Goal: Transaction & Acquisition: Purchase product/service

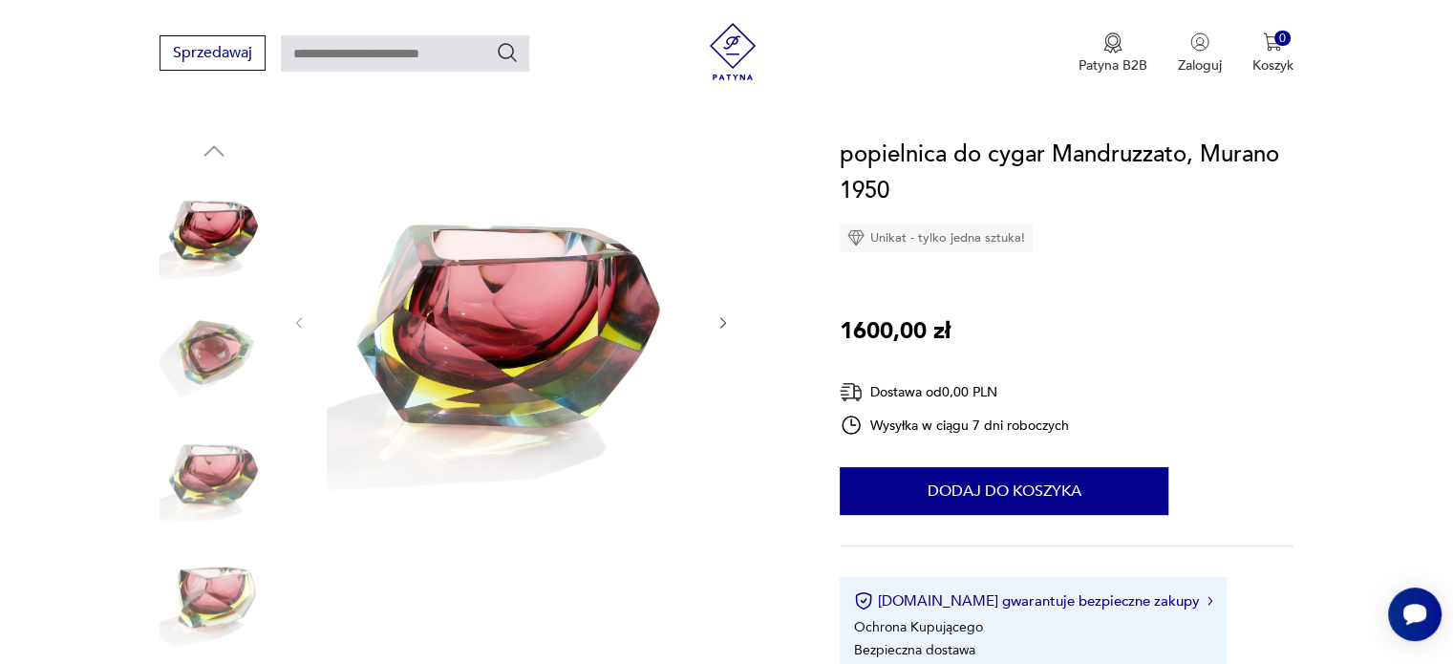
scroll to position [191, 0]
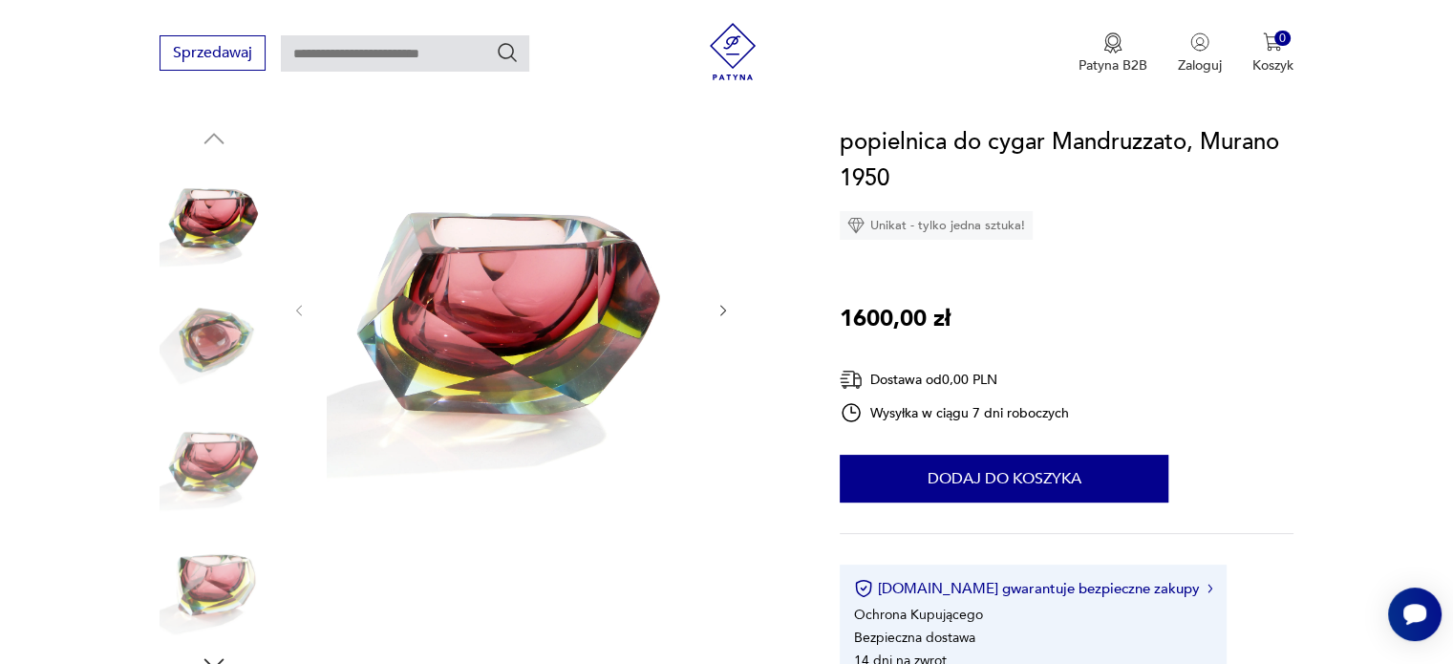
click at [726, 308] on icon "button" at bounding box center [723, 311] width 16 height 16
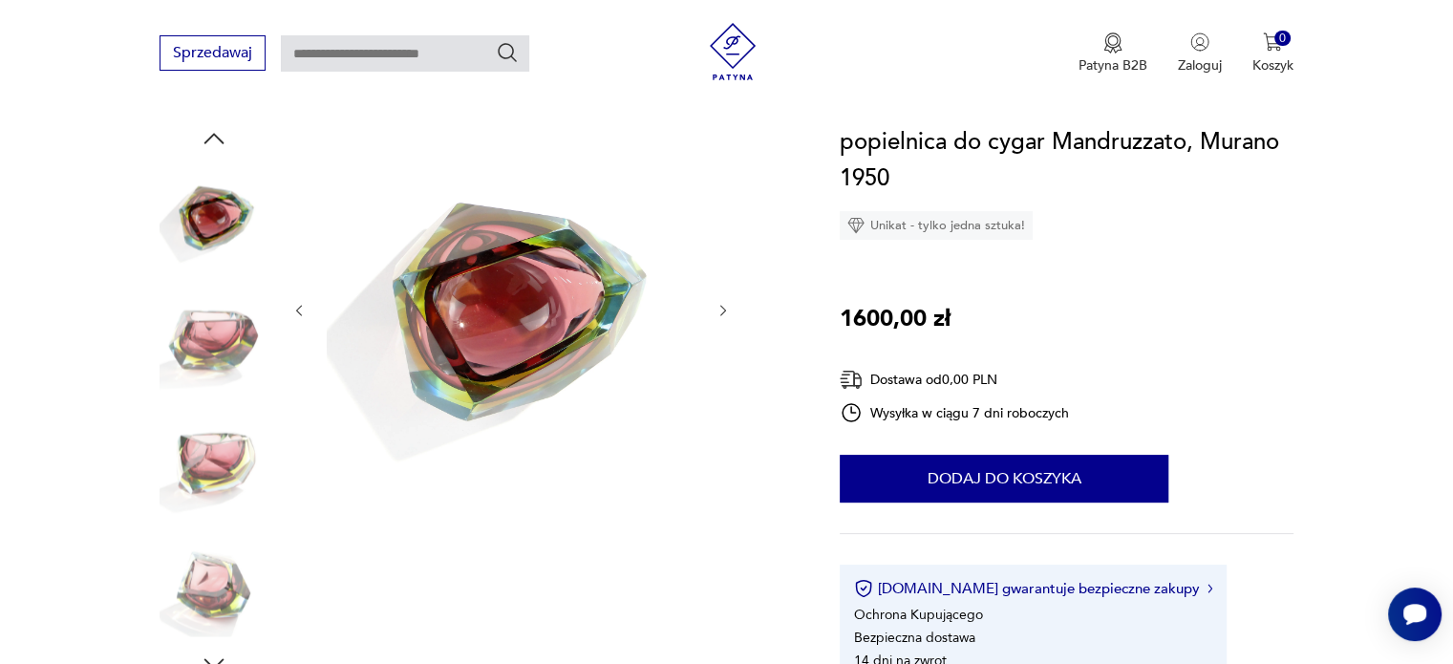
click at [726, 309] on icon "button" at bounding box center [723, 311] width 16 height 16
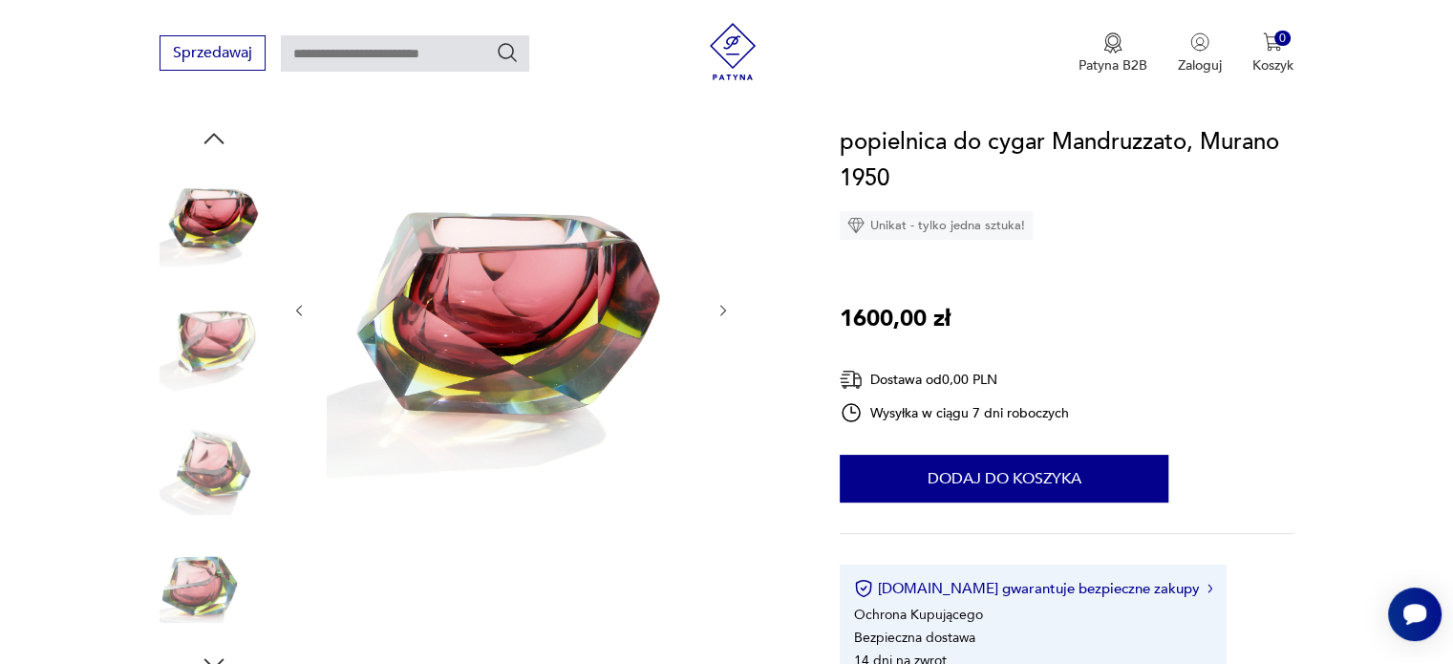
click at [726, 309] on icon "button" at bounding box center [723, 310] width 6 height 11
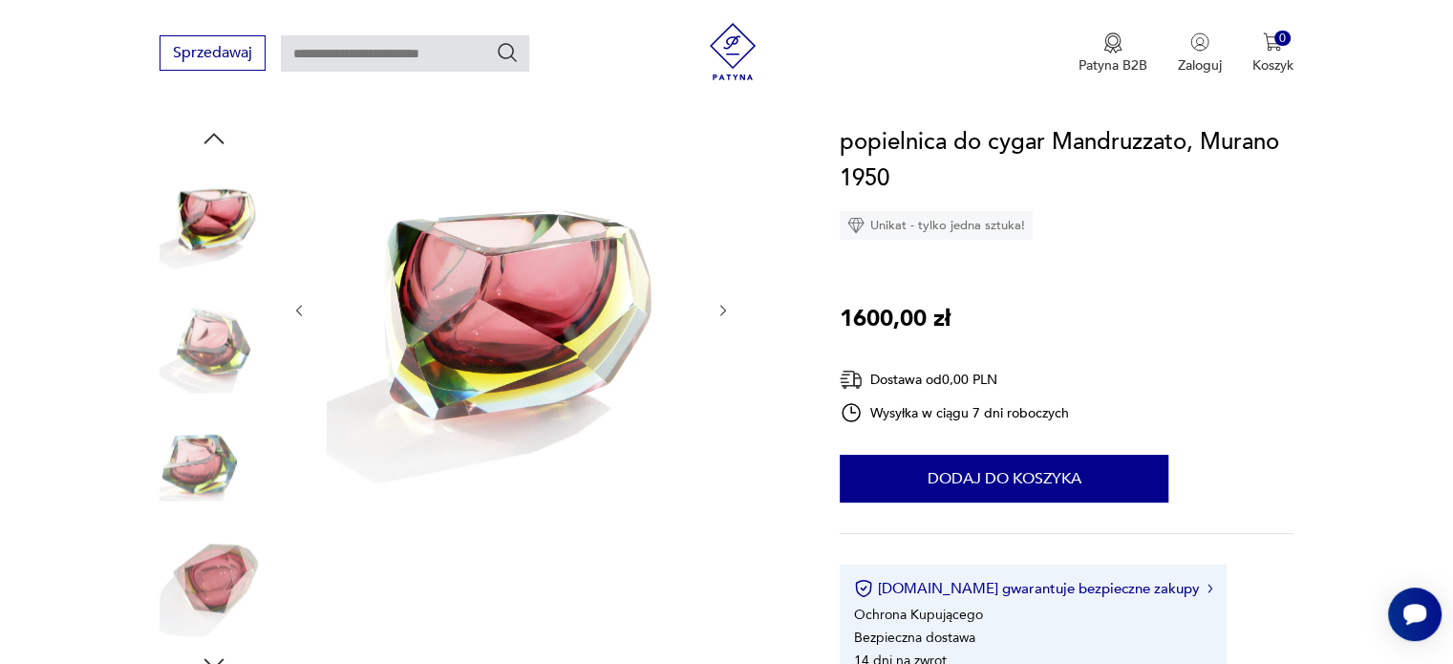
click at [726, 309] on icon "button" at bounding box center [723, 310] width 6 height 11
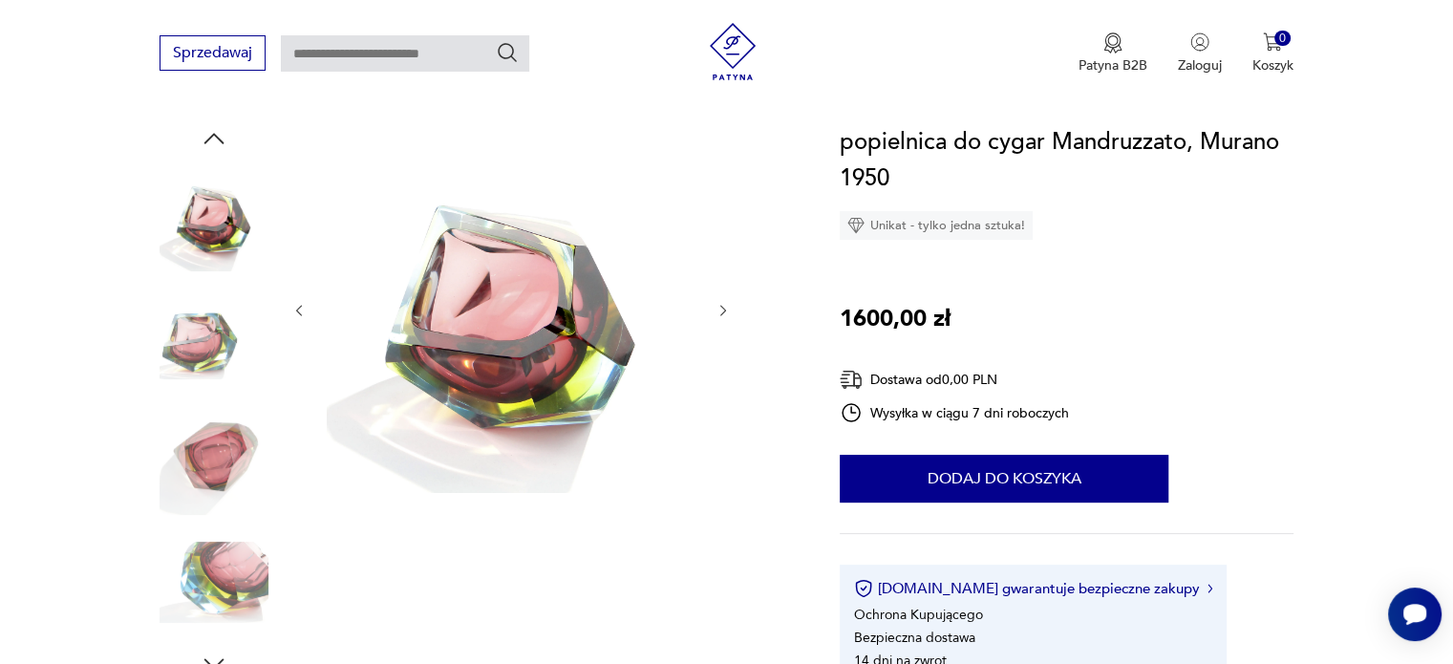
click at [726, 309] on icon "button" at bounding box center [723, 310] width 6 height 11
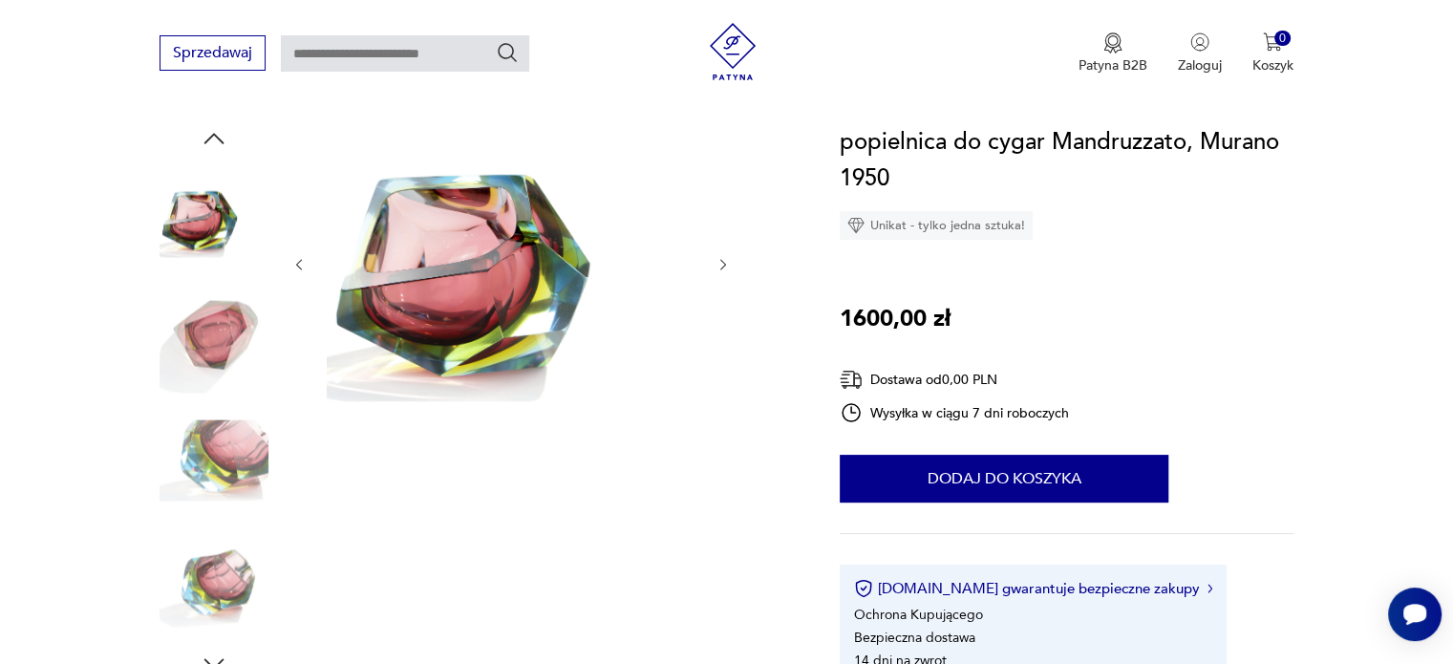
click at [726, 309] on div at bounding box center [510, 264] width 439 height 281
click at [729, 275] on div at bounding box center [510, 264] width 439 height 281
click at [720, 258] on icon "button" at bounding box center [723, 265] width 16 height 16
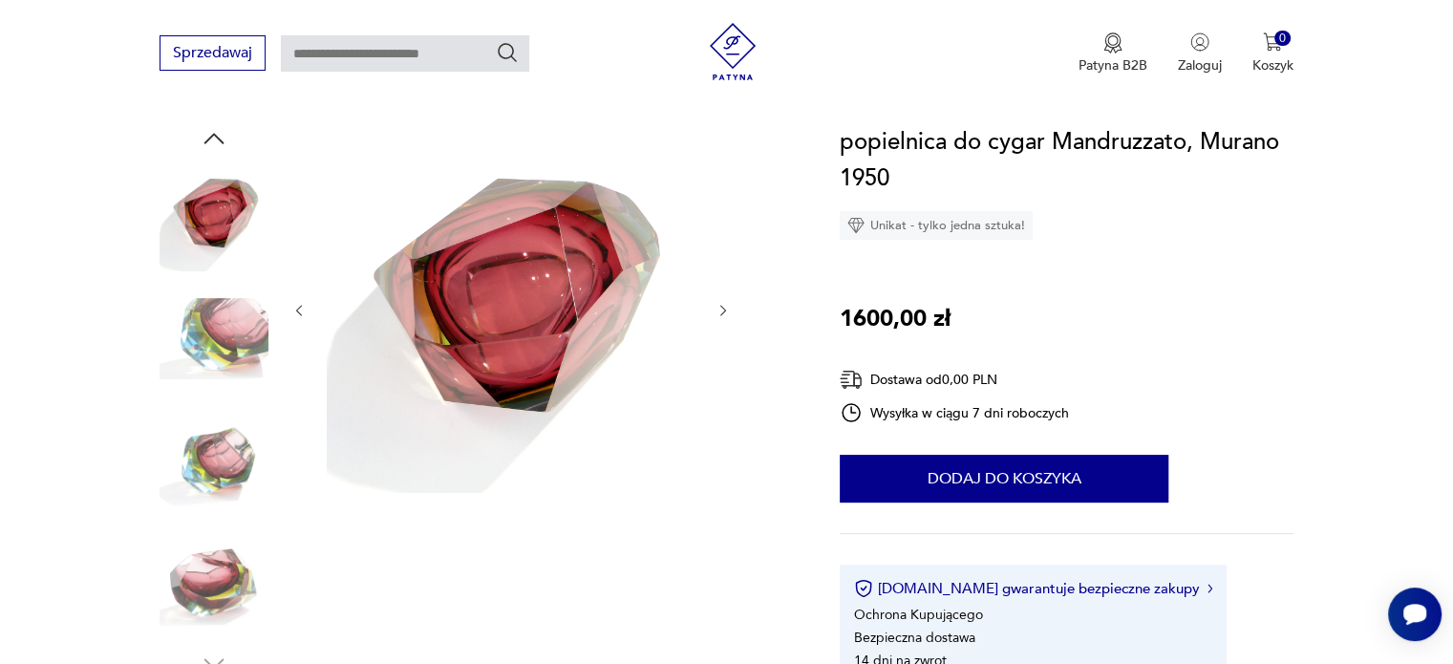
click at [718, 263] on div at bounding box center [510, 310] width 439 height 372
click at [722, 333] on div at bounding box center [510, 310] width 439 height 372
click at [720, 319] on button "button" at bounding box center [723, 310] width 16 height 19
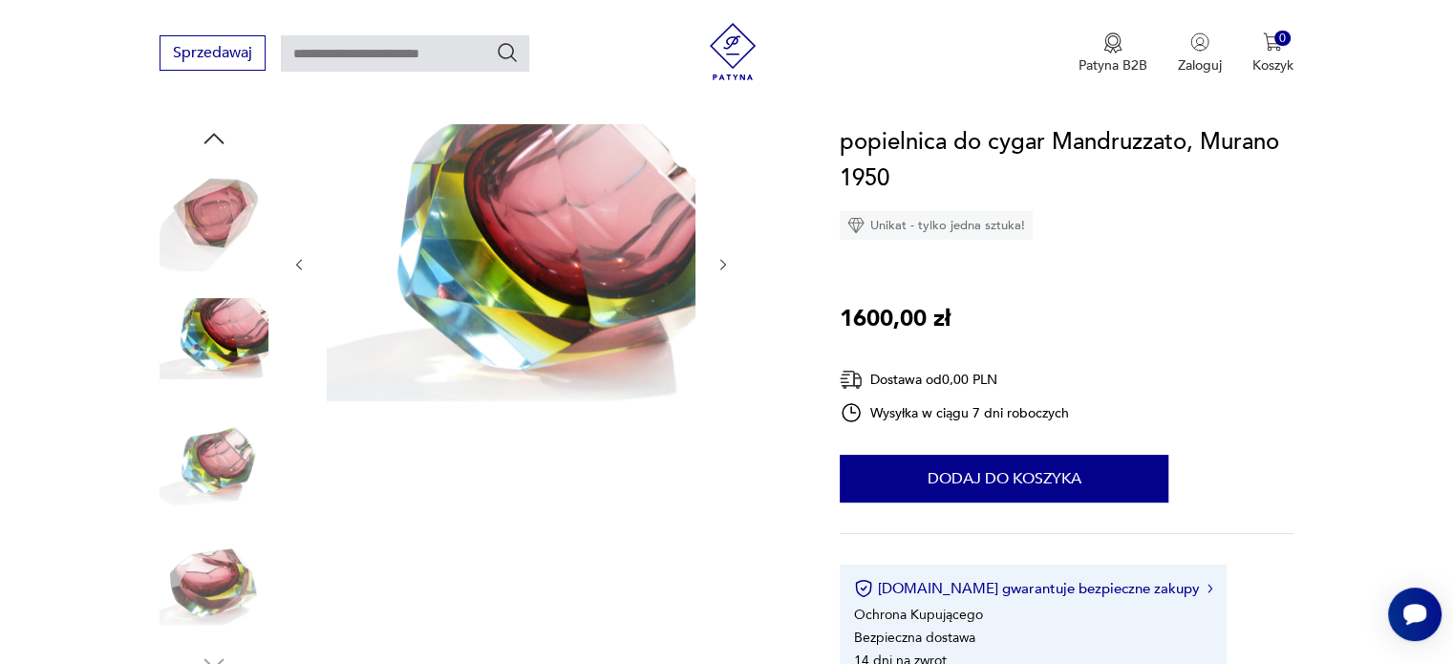
click at [719, 317] on div at bounding box center [510, 264] width 439 height 281
click at [726, 260] on icon "button" at bounding box center [723, 265] width 16 height 16
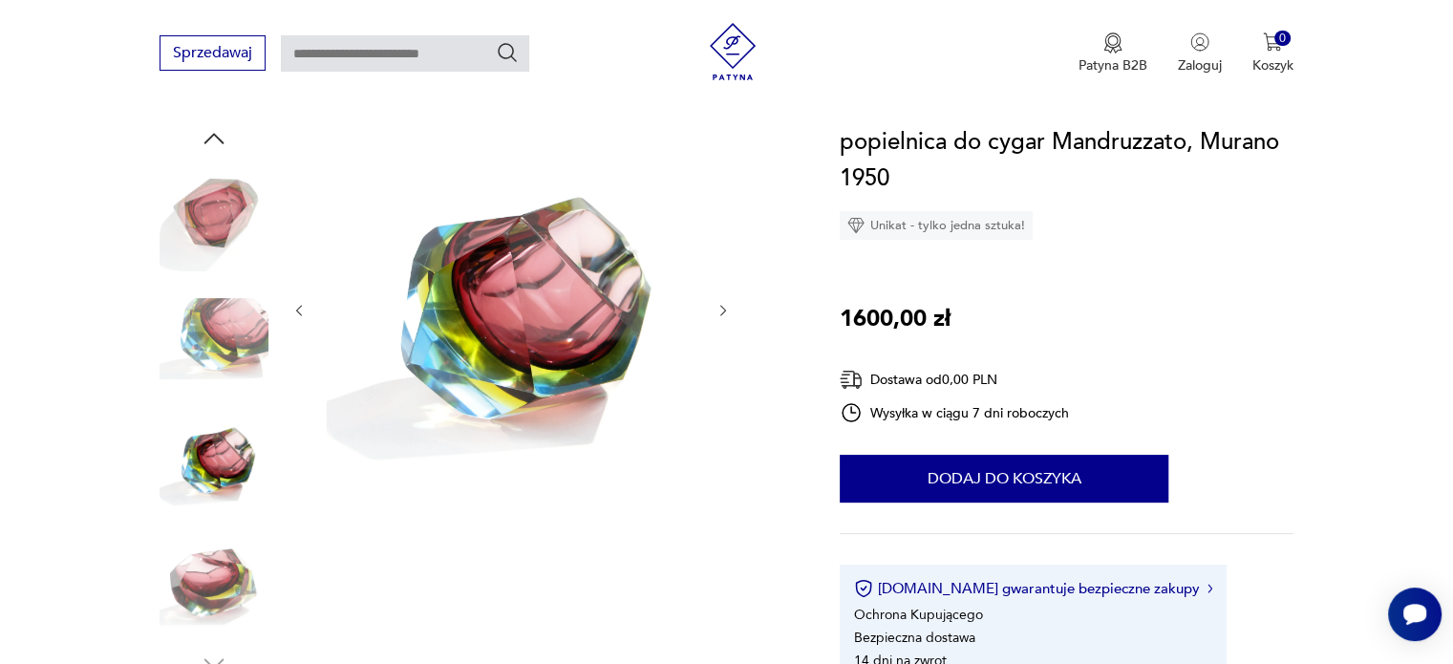
click at [715, 278] on div at bounding box center [510, 310] width 439 height 372
click at [723, 272] on div at bounding box center [510, 310] width 439 height 372
click at [718, 314] on icon "button" at bounding box center [723, 311] width 16 height 16
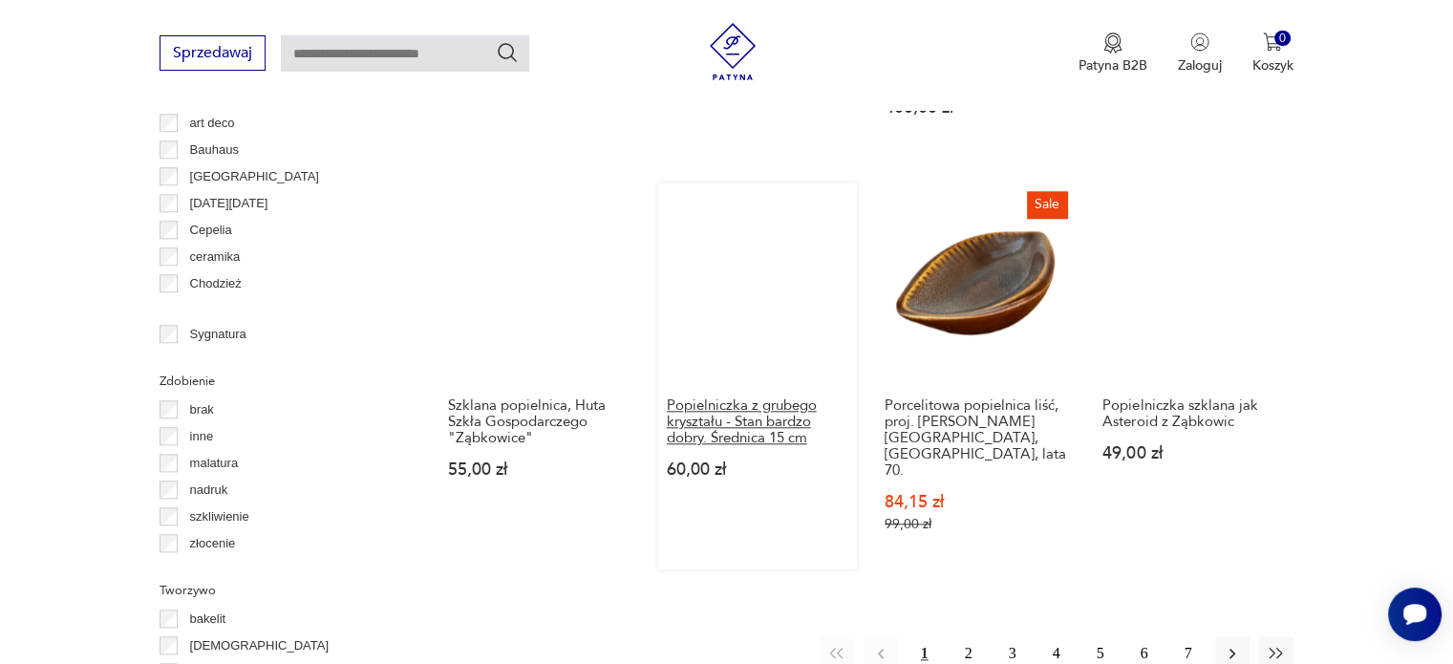
scroll to position [1843, 0]
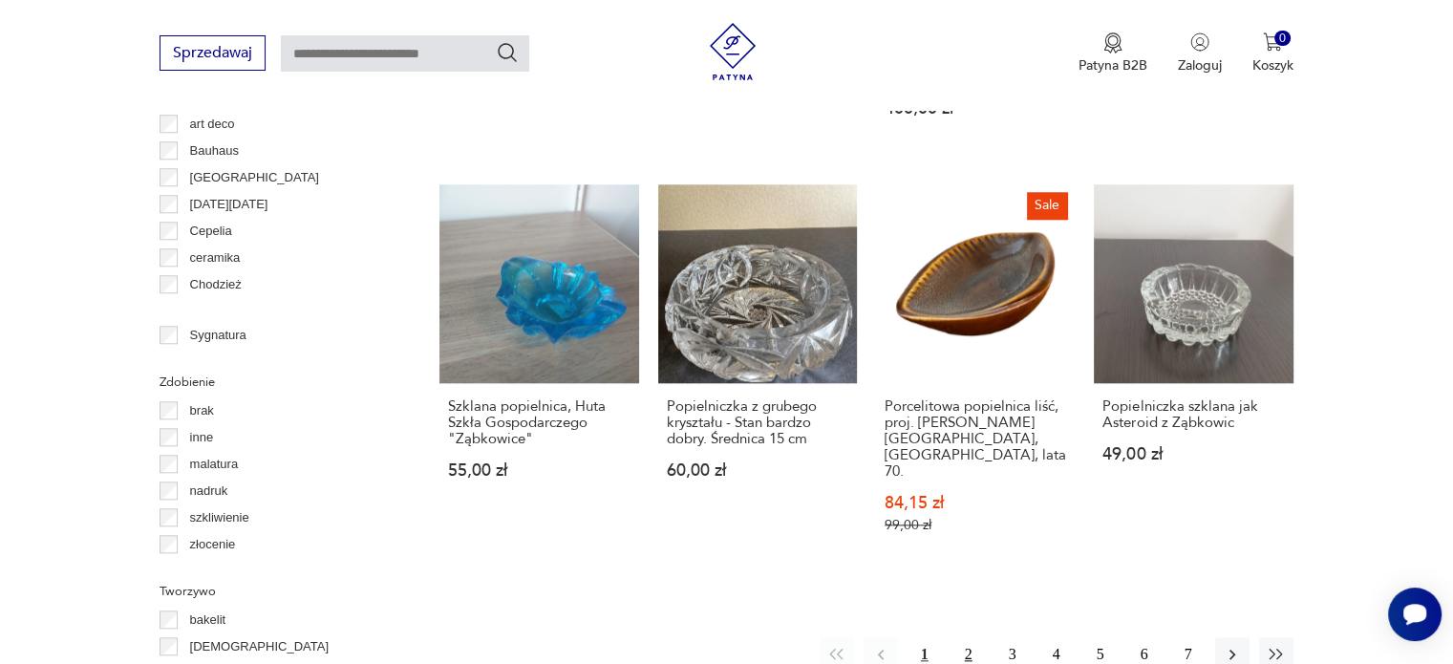
click at [965, 637] on button "2" at bounding box center [968, 654] width 34 height 34
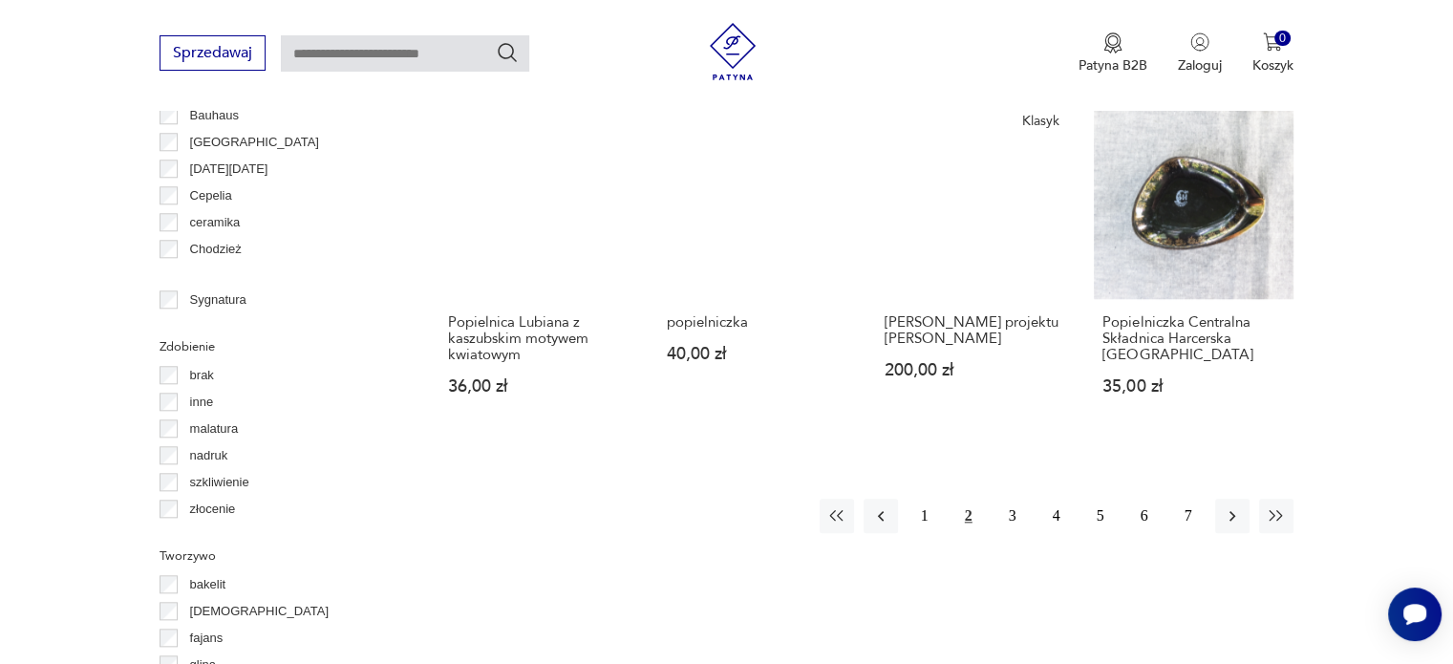
scroll to position [2130, 0]
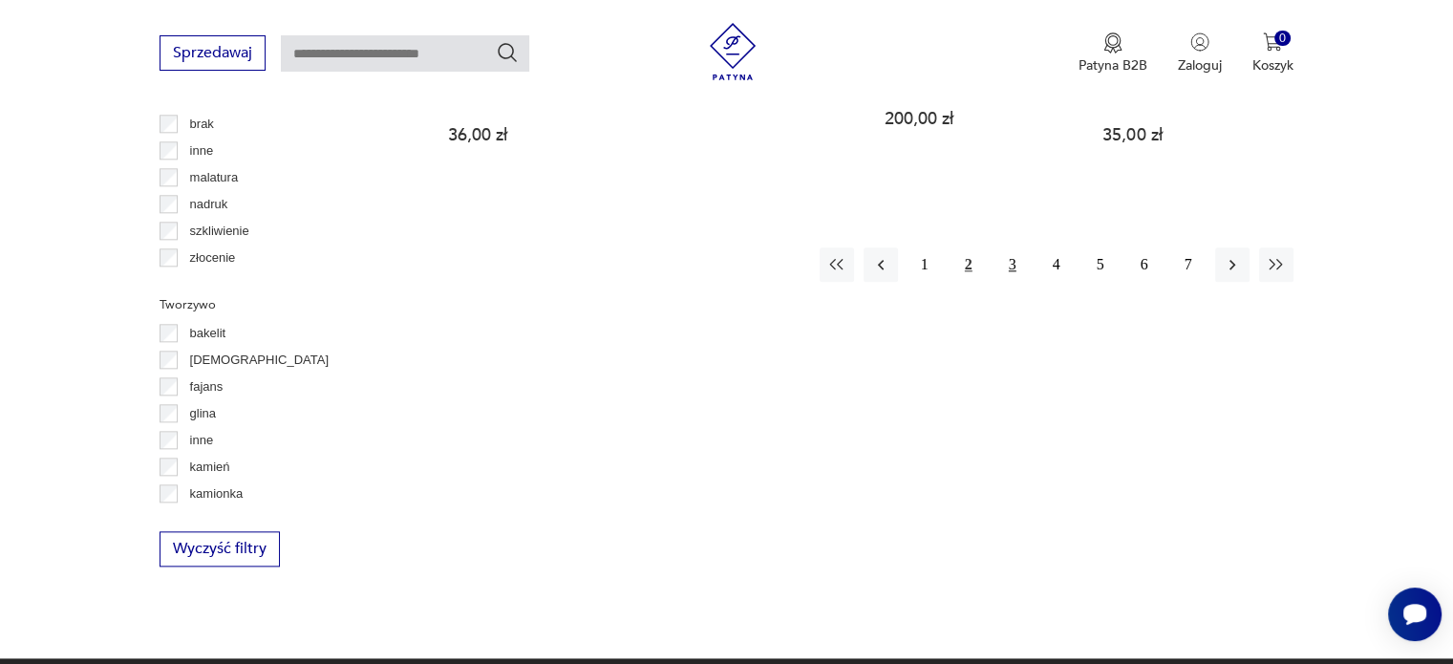
click at [1005, 247] on button "3" at bounding box center [1012, 264] width 34 height 34
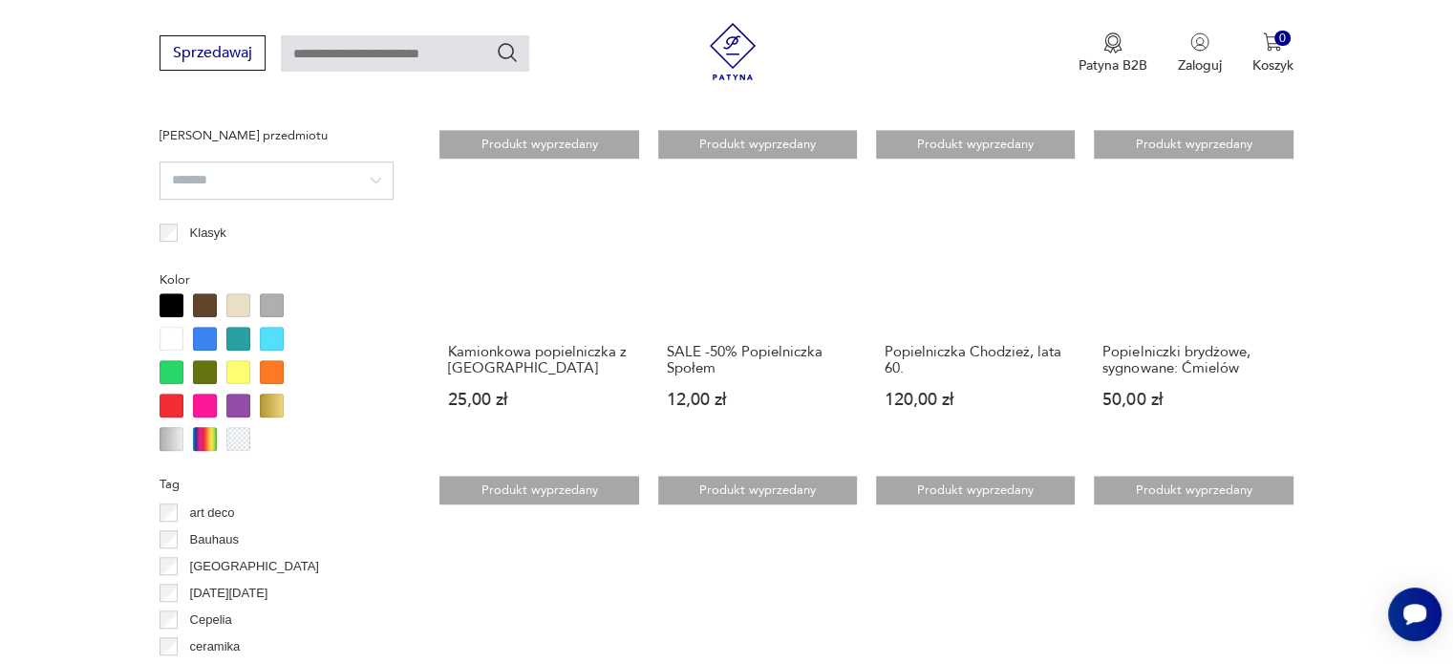
scroll to position [1652, 0]
